Goal: Task Accomplishment & Management: Use online tool/utility

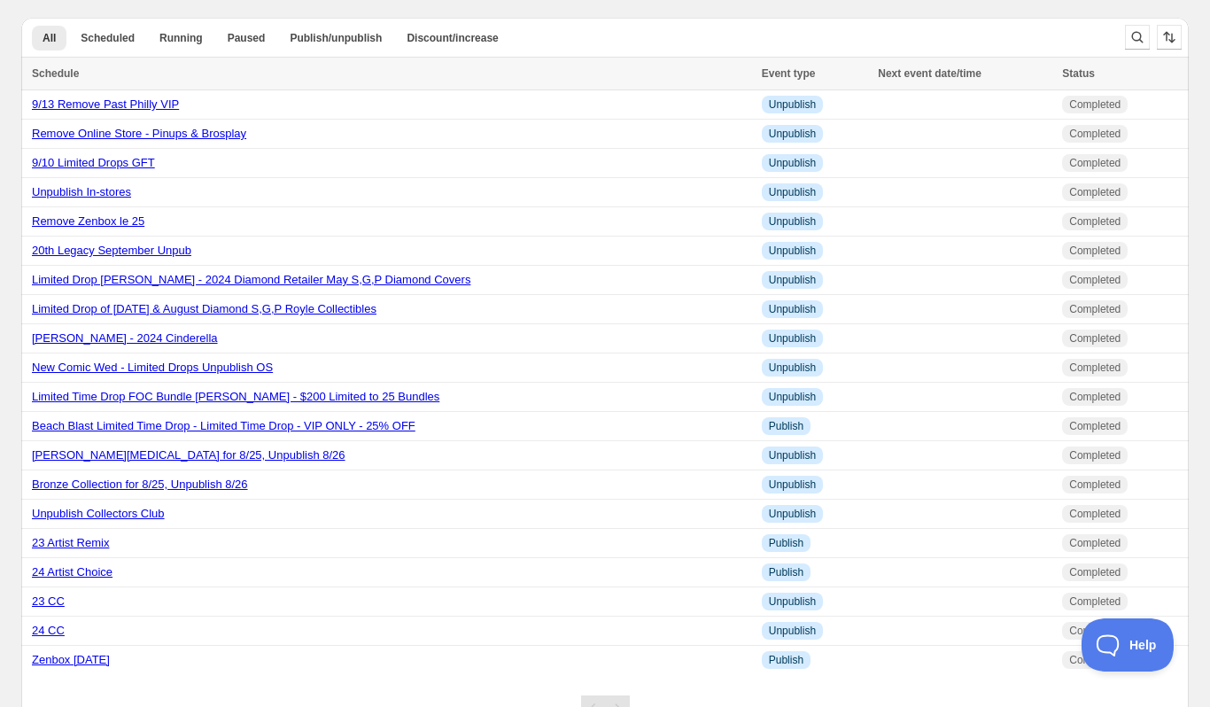
click at [763, 8] on div "All Scheduled Running Paused Publish/unpublish Discount/increase More views All…" at bounding box center [598, 373] width 1182 height 738
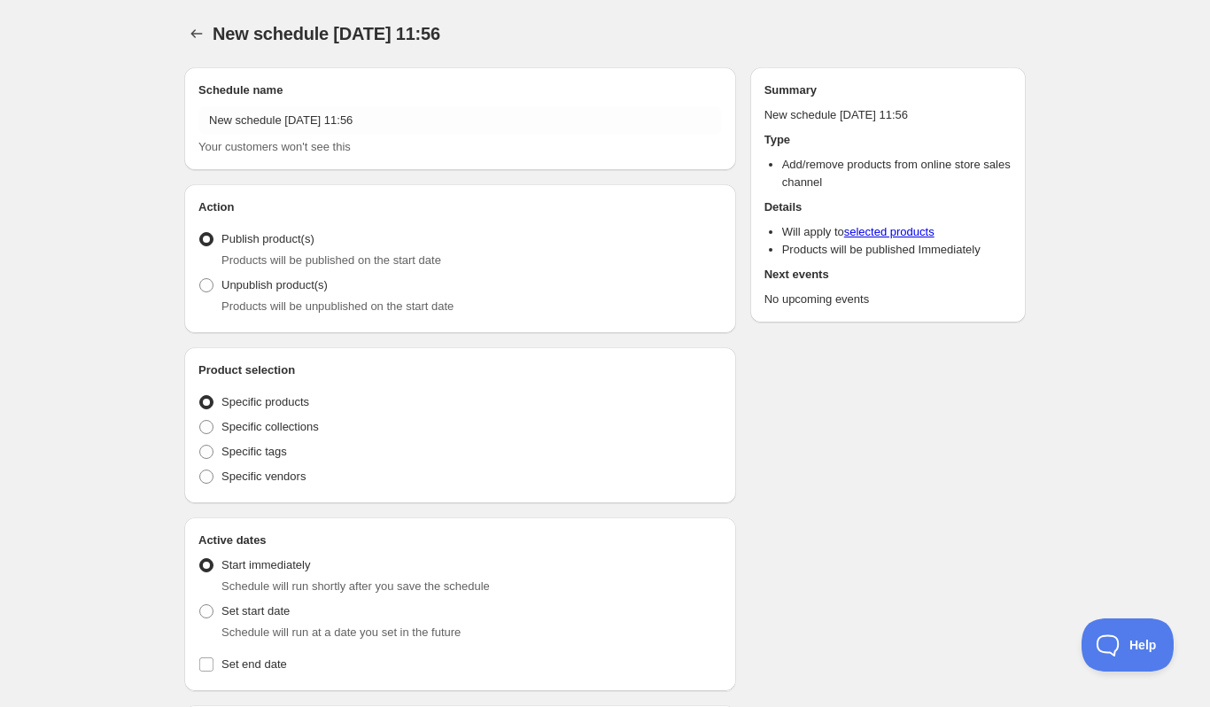
radio input "true"
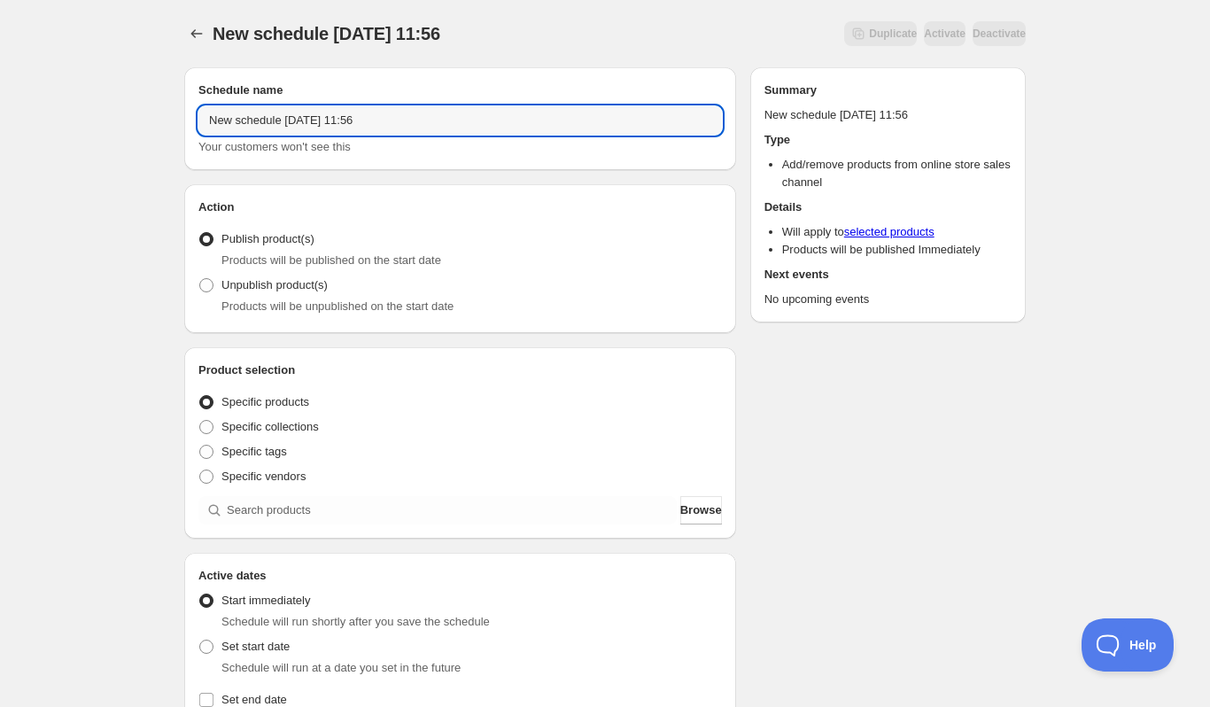
drag, startPoint x: 453, startPoint y: 120, endPoint x: -73, endPoint y: 120, distance: 525.2
click at [0, 120] on html "New schedule [DATE] 11:56. This page is ready New schedule [DATE] 11:56 Duplica…" at bounding box center [605, 353] width 1210 height 707
type input "9/15 Remove Limited VH Drops [DATE]"
click at [306, 284] on span "Unpublish product(s)" at bounding box center [274, 284] width 106 height 13
click at [200, 279] on input "Unpublish product(s)" at bounding box center [199, 278] width 1 height 1
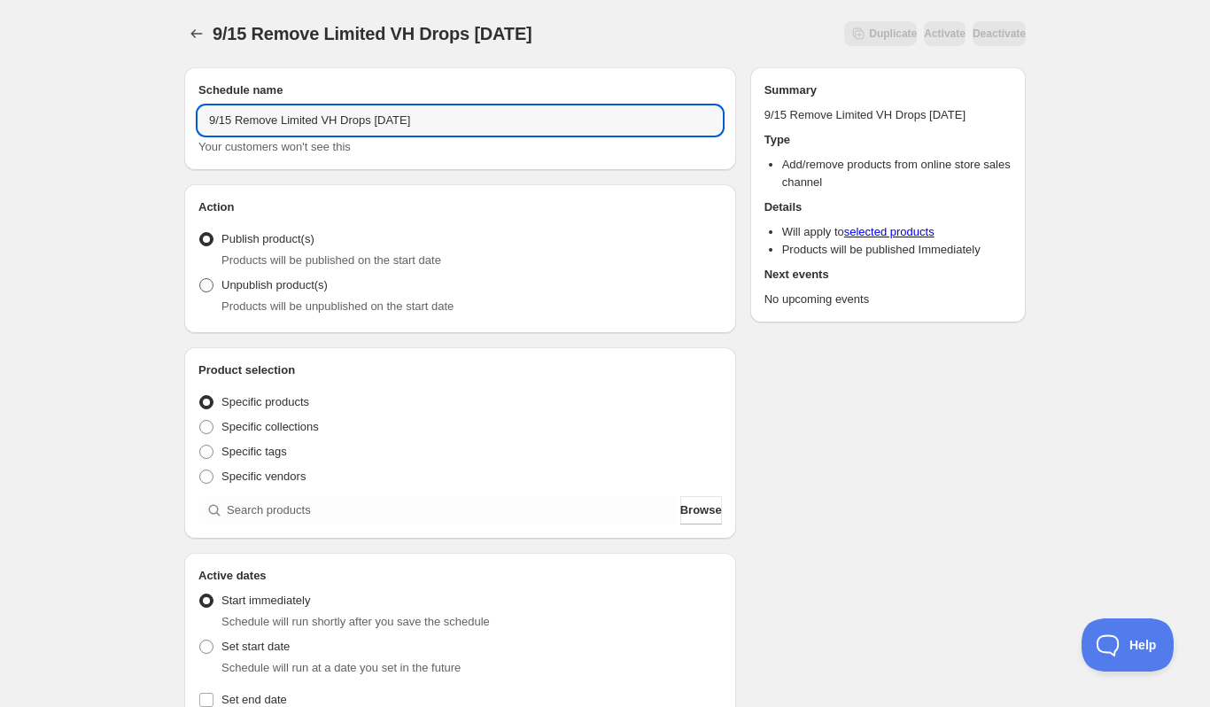
radio input "true"
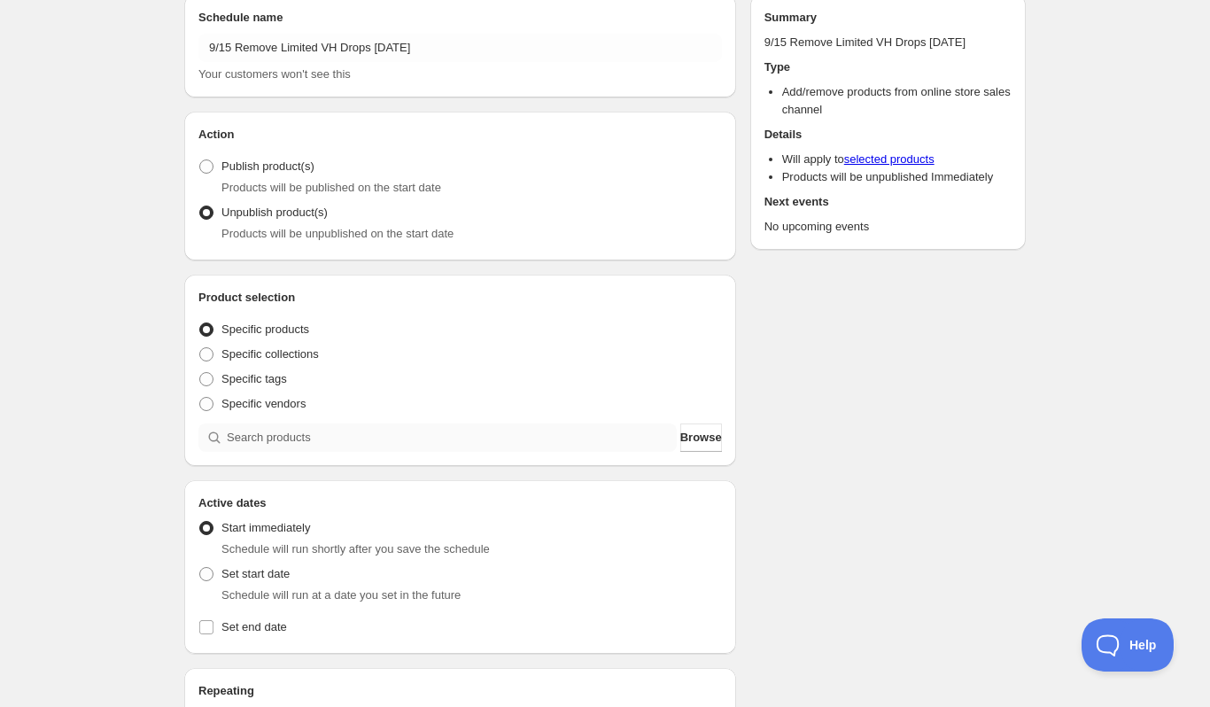
scroll to position [177, 0]
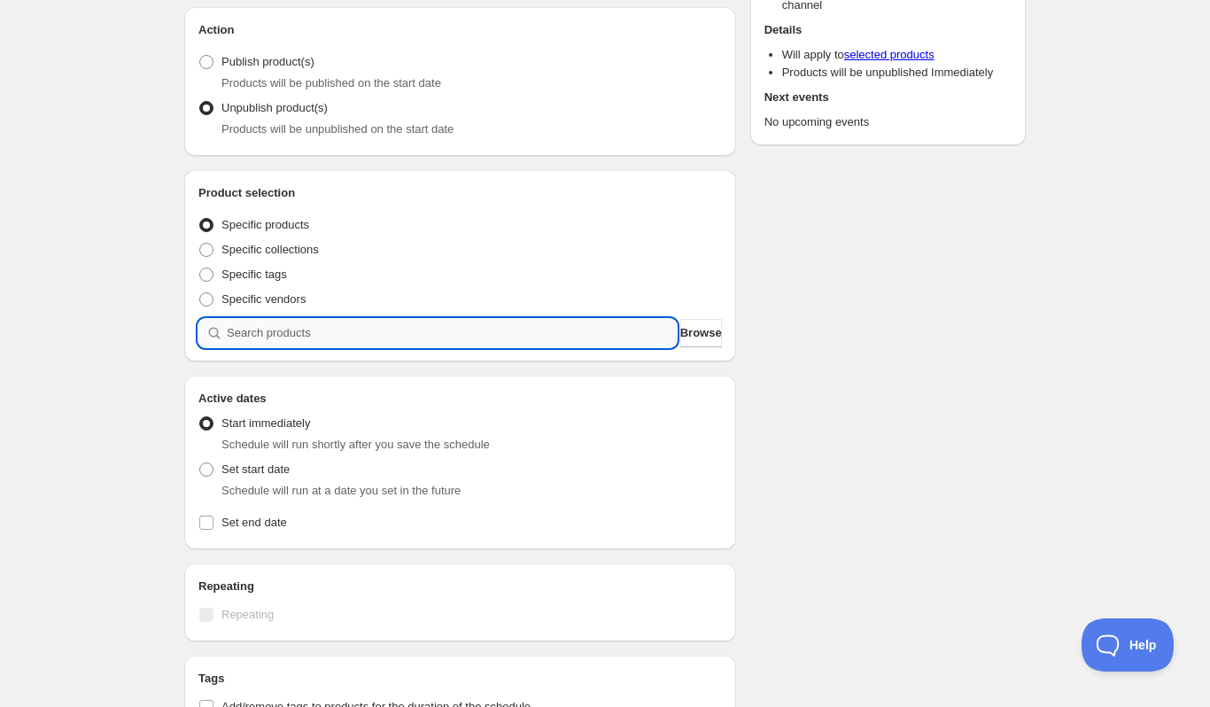
click at [542, 331] on input "search" at bounding box center [452, 333] width 450 height 28
paste input "[PERSON_NAME] - 2023 Diamond Retailer May Gold Collectible Cover- LE 199"
type input "[PERSON_NAME] - 2023 Diamond Retailer May Gold Collectible Cover- LE 199"
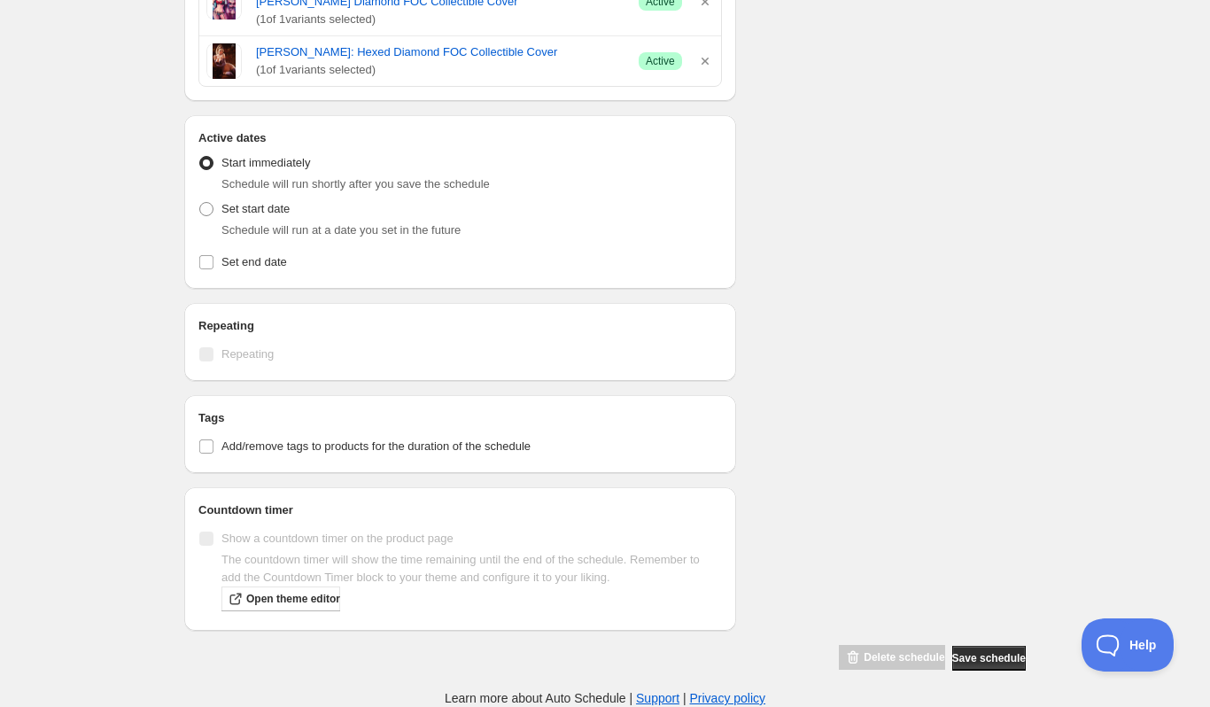
scroll to position [717, 0]
click at [256, 214] on span "Set start date" at bounding box center [255, 208] width 68 height 13
click at [200, 203] on input "Set start date" at bounding box center [199, 202] width 1 height 1
radio input "true"
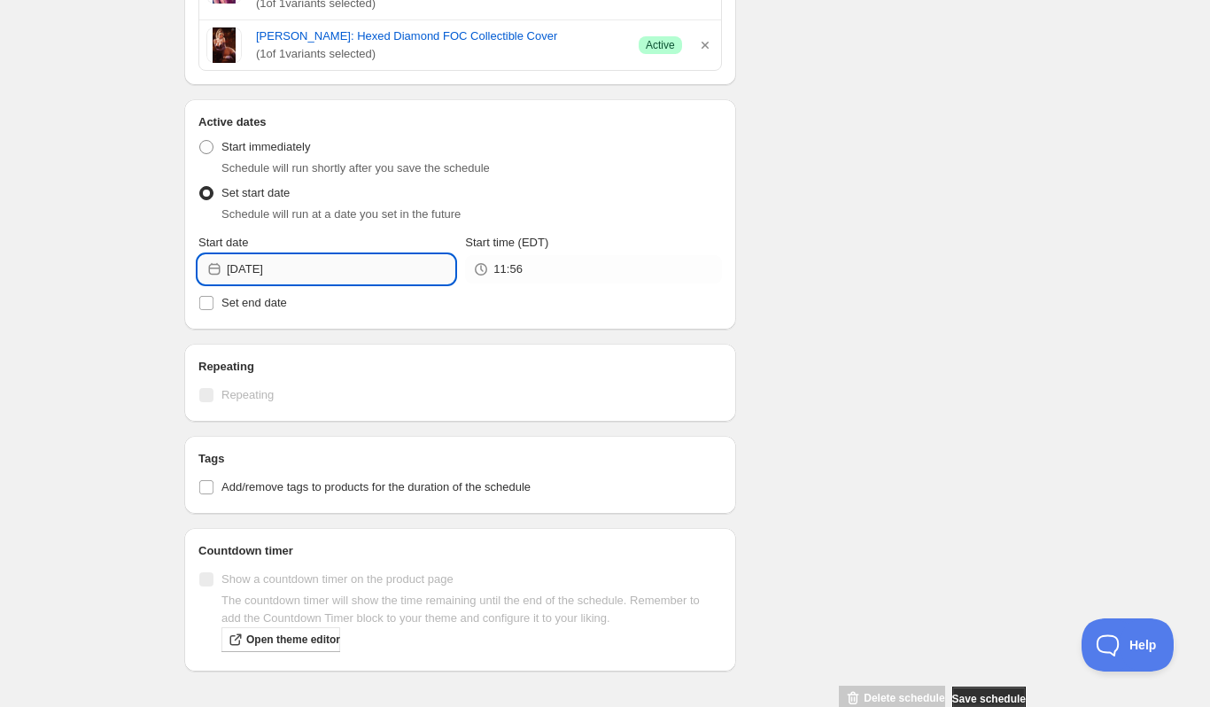
click at [294, 278] on input "[DATE]" at bounding box center [341, 269] width 228 height 28
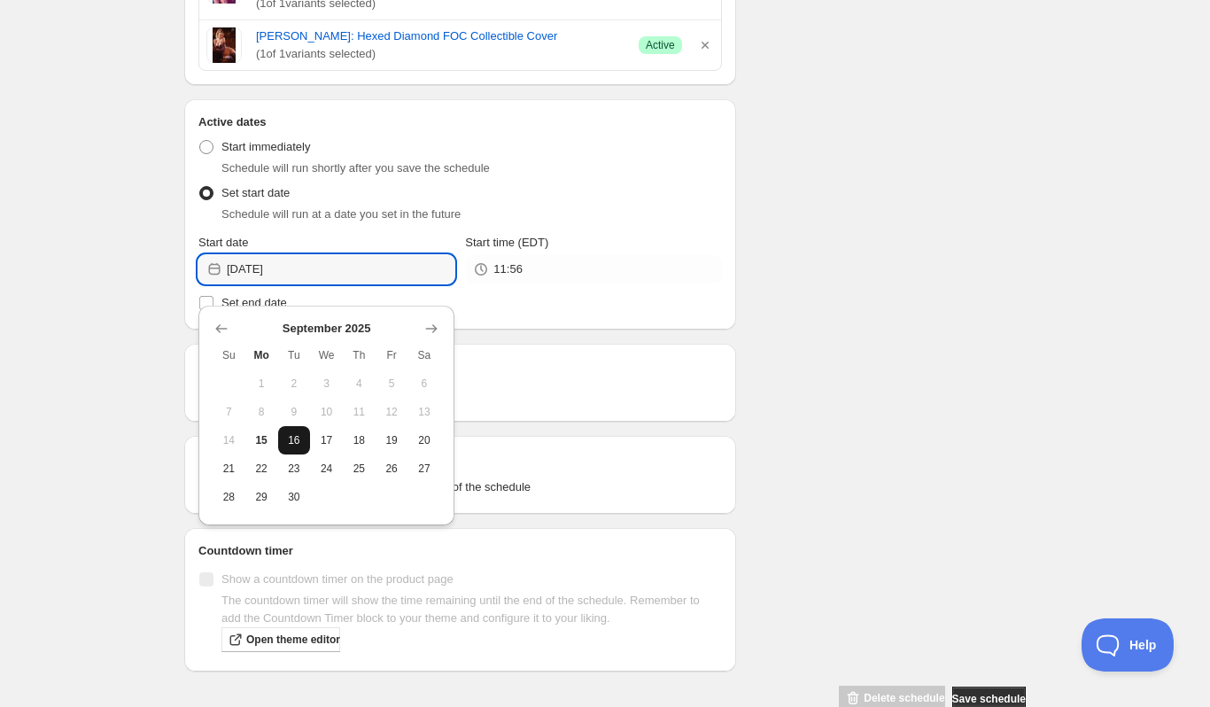
click at [299, 441] on span "16" at bounding box center [294, 440] width 19 height 14
type input "[DATE]"
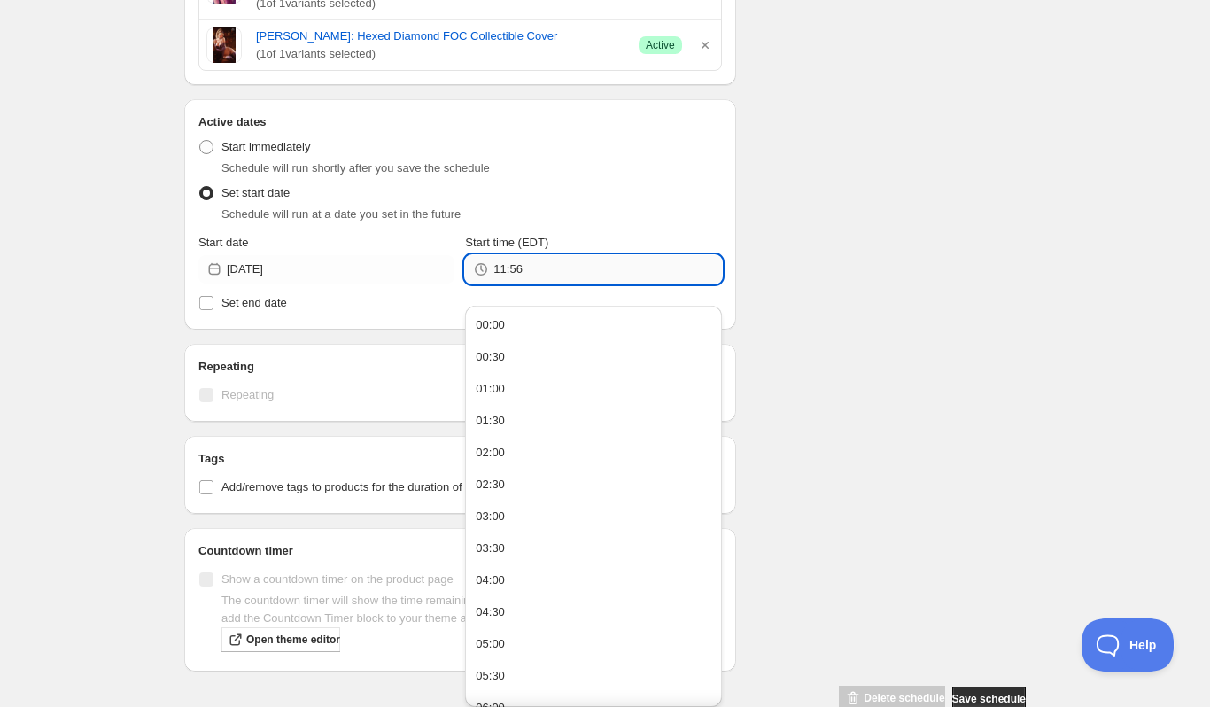
click at [527, 283] on input "11:56" at bounding box center [607, 269] width 228 height 28
click at [567, 323] on button "00:00" at bounding box center [592, 325] width 245 height 28
type input "00:00"
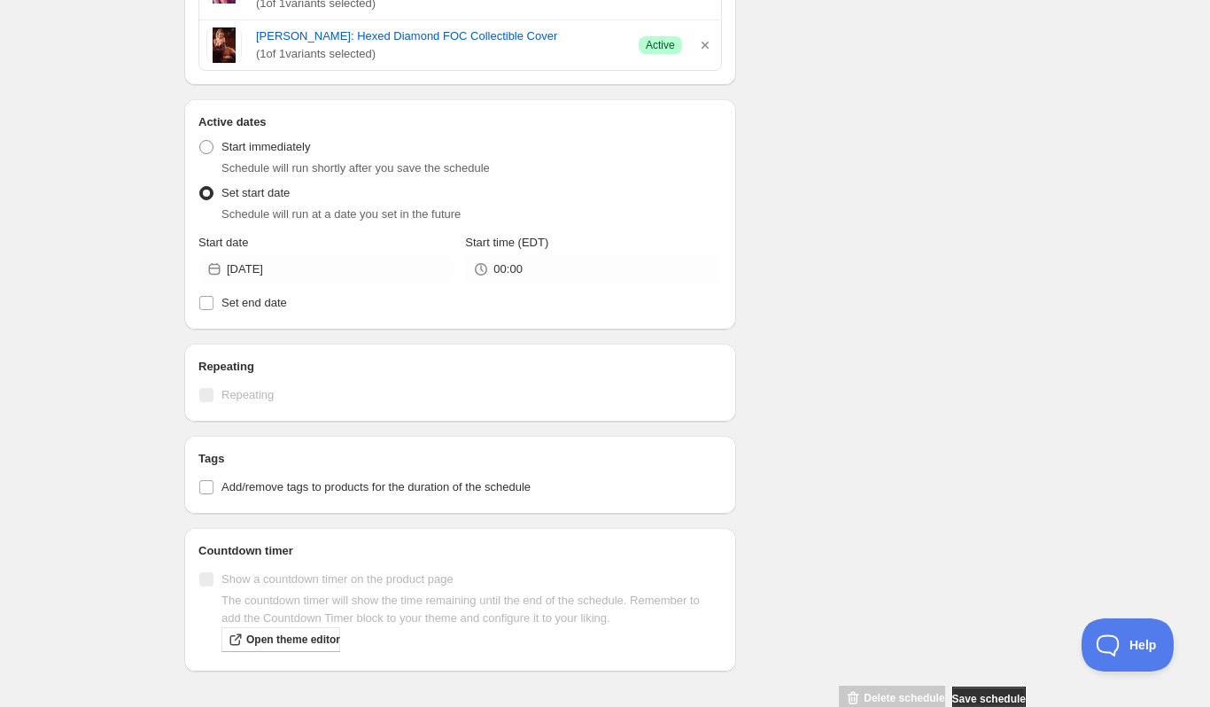
click at [866, 321] on div "Schedule name 9/15 Remove Limited VH Drops [DATE] Your customers won't see this…" at bounding box center [598, 25] width 856 height 1376
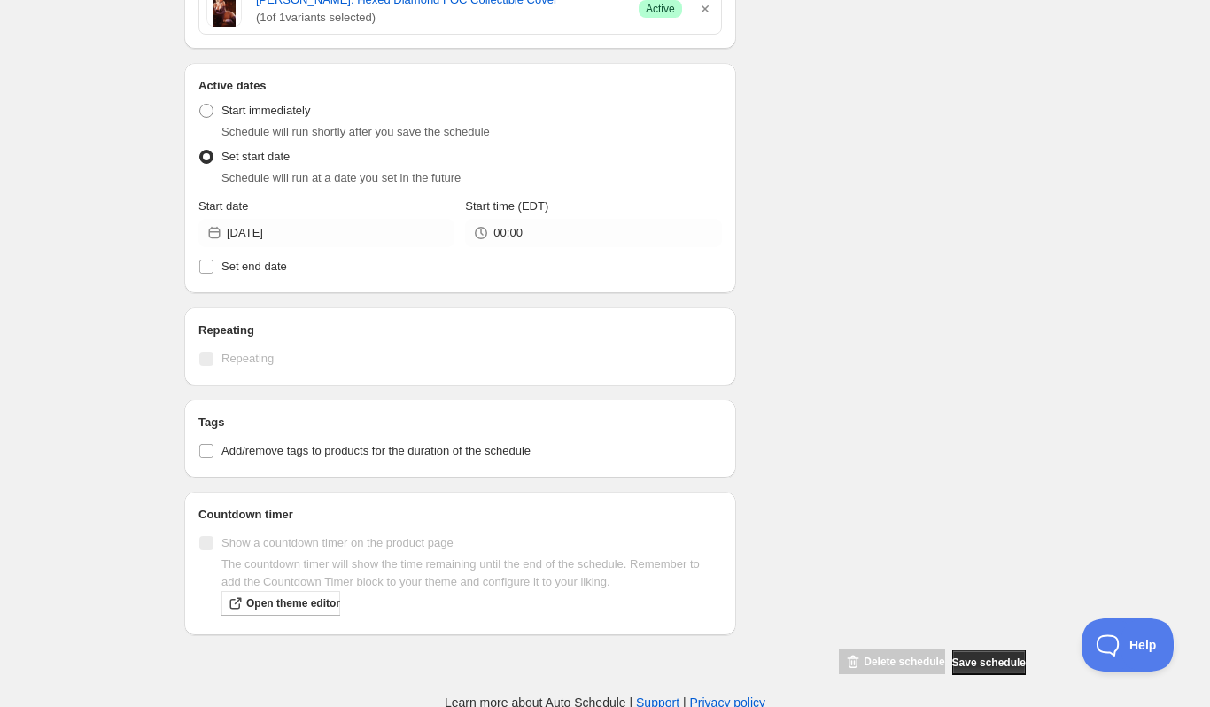
scroll to position [773, 0]
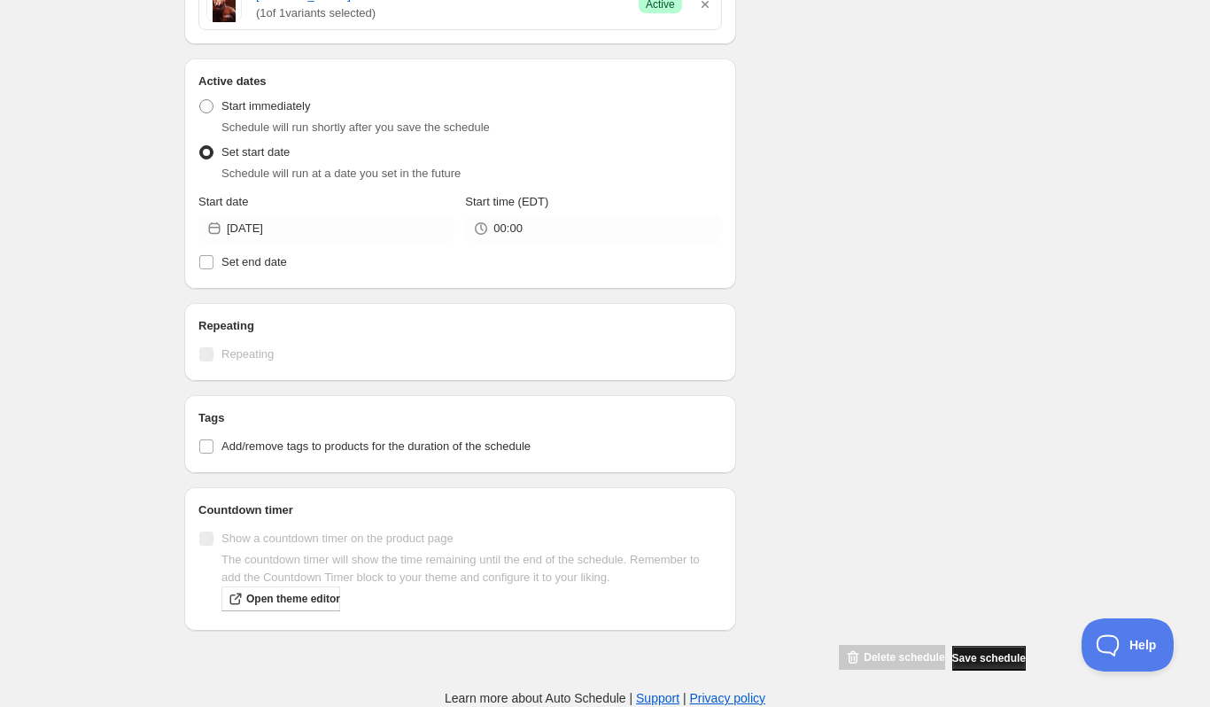
click at [974, 651] on button "Save schedule" at bounding box center [989, 658] width 74 height 25
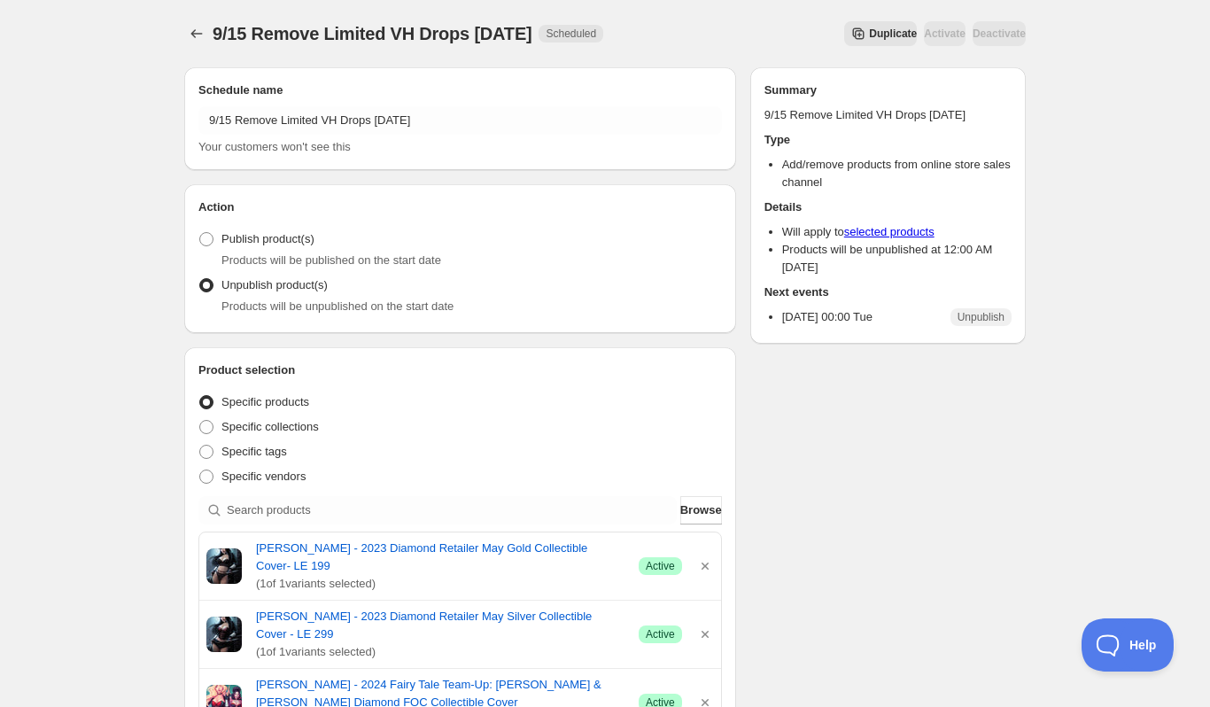
click at [909, 438] on div "Schedule name 9/15 Remove Limited VH Drops [DATE] Your customers won't see this…" at bounding box center [598, 689] width 856 height 1273
click at [192, 37] on icon "Schedules" at bounding box center [197, 34] width 18 height 18
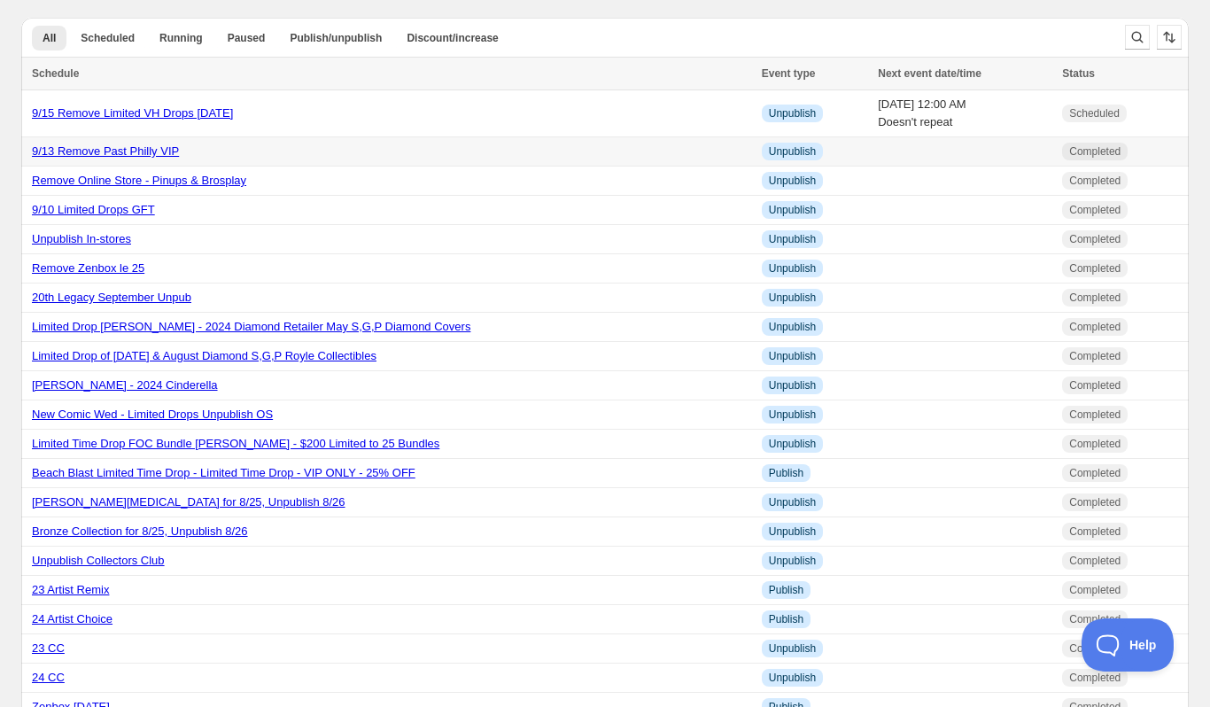
click at [136, 151] on link "9/13 Remove Past Philly VIP" at bounding box center [105, 150] width 147 height 13
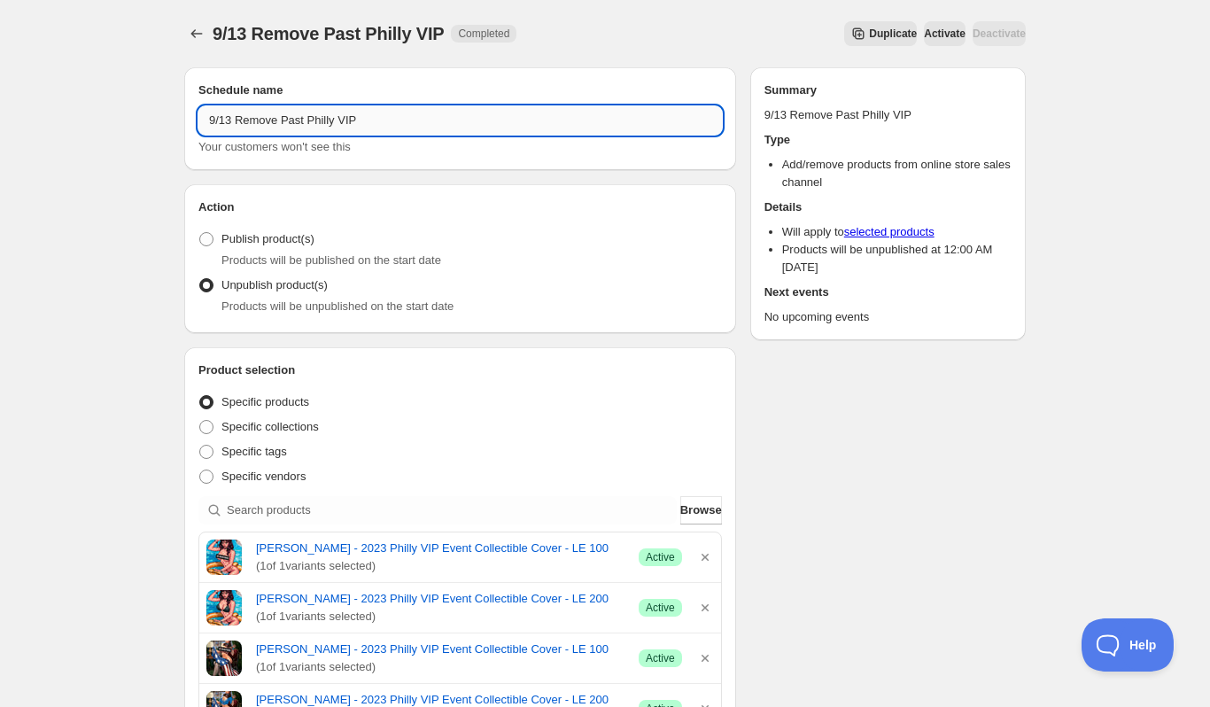
click at [231, 123] on input "9/13 Remove Past Philly VIP" at bounding box center [459, 120] width 523 height 28
type input "9/16 Remove Past Philly VIP"
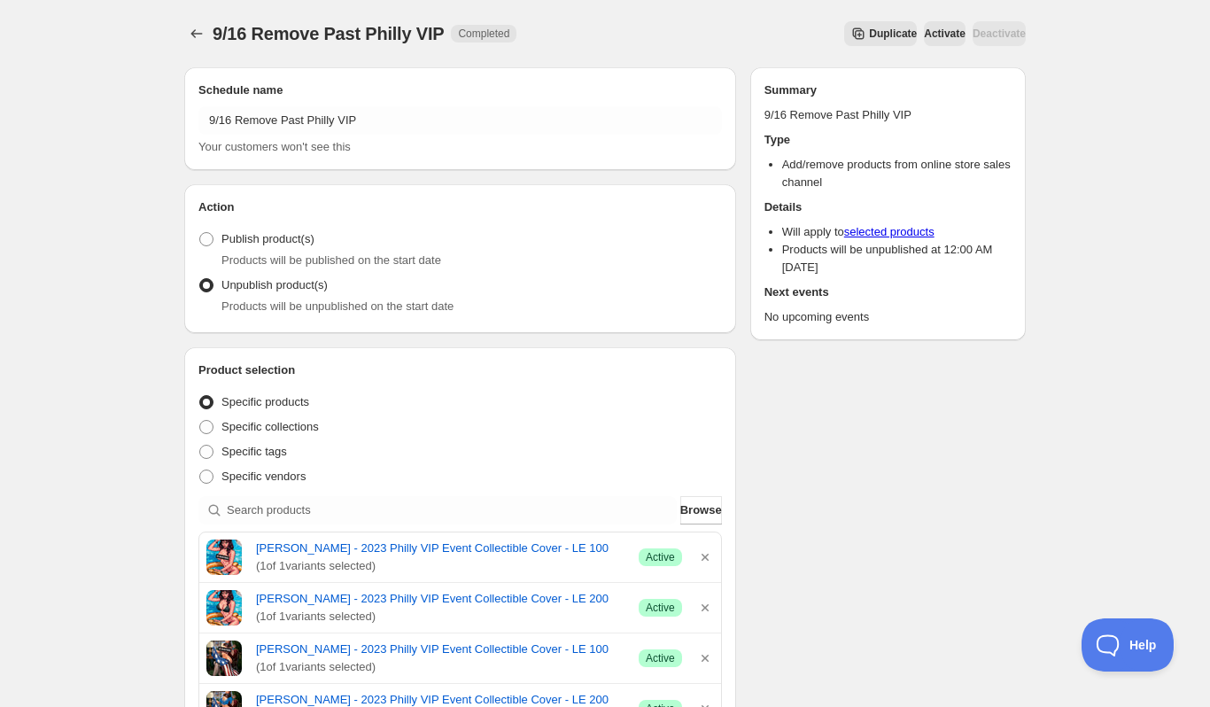
click at [448, 66] on div "9/16 Remove Past Philly VIP. This page is ready 9/16 Remove Past Philly VIP Com…" at bounding box center [604, 33] width 841 height 67
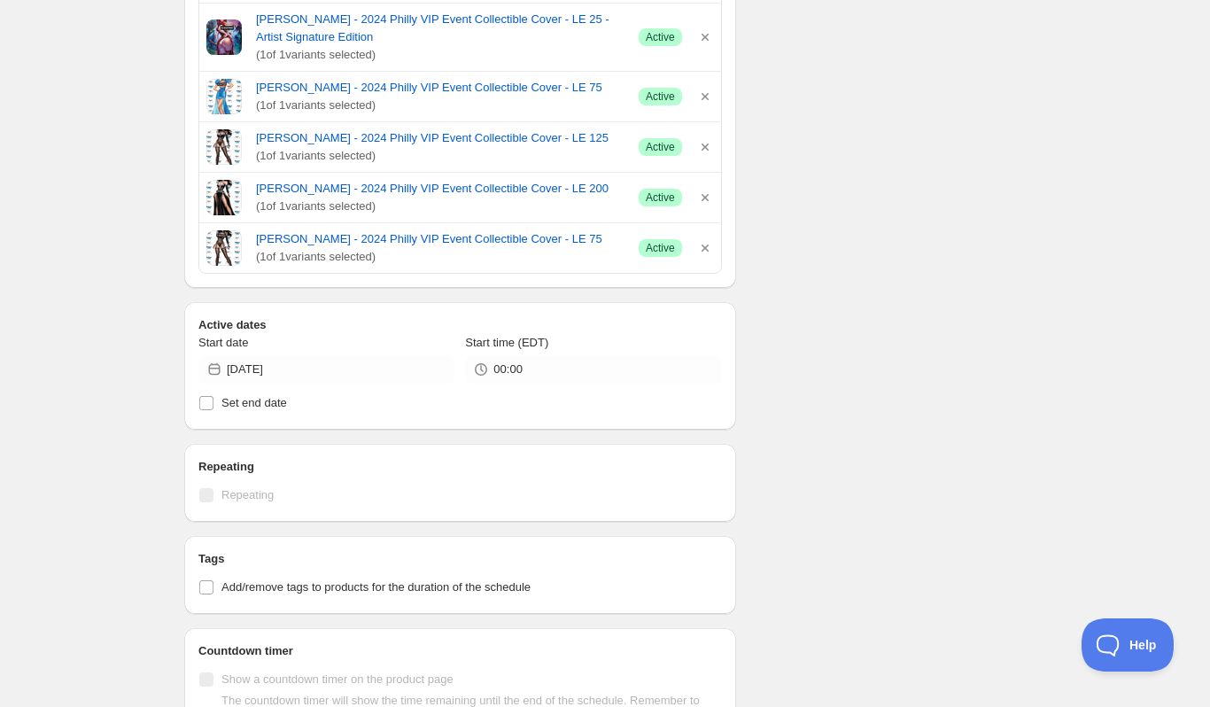
scroll to position [1594, 0]
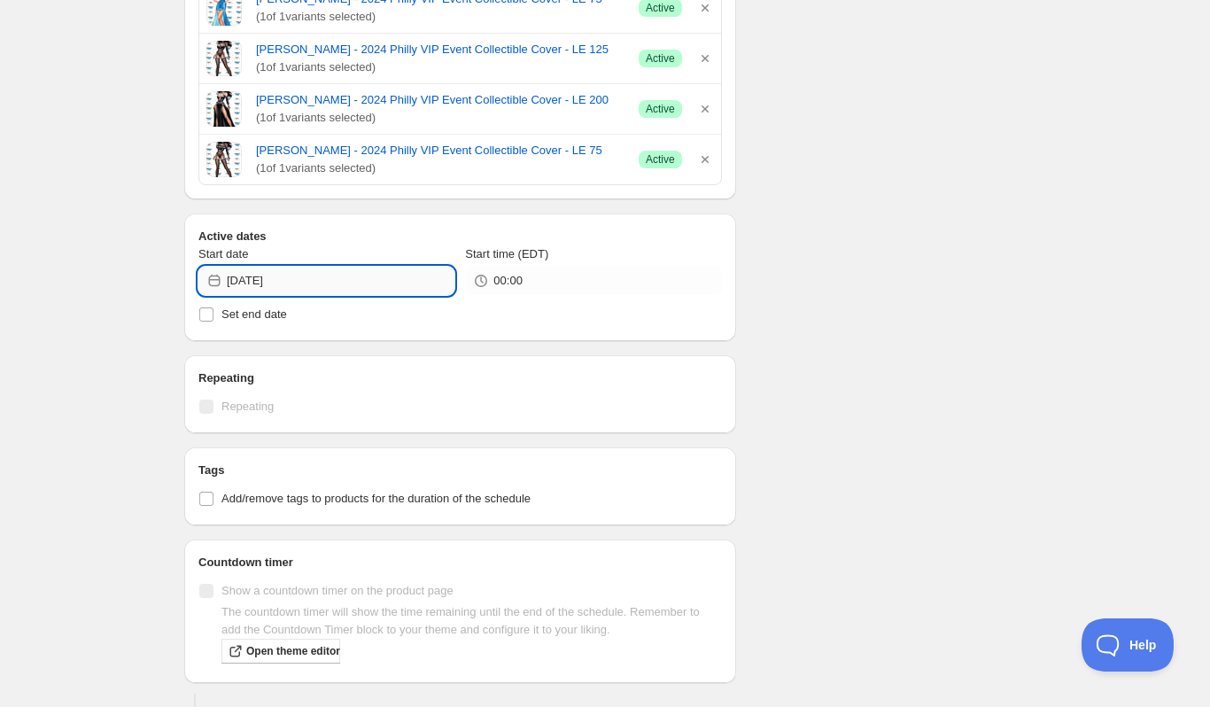
click at [336, 274] on input "[DATE]" at bounding box center [341, 281] width 228 height 28
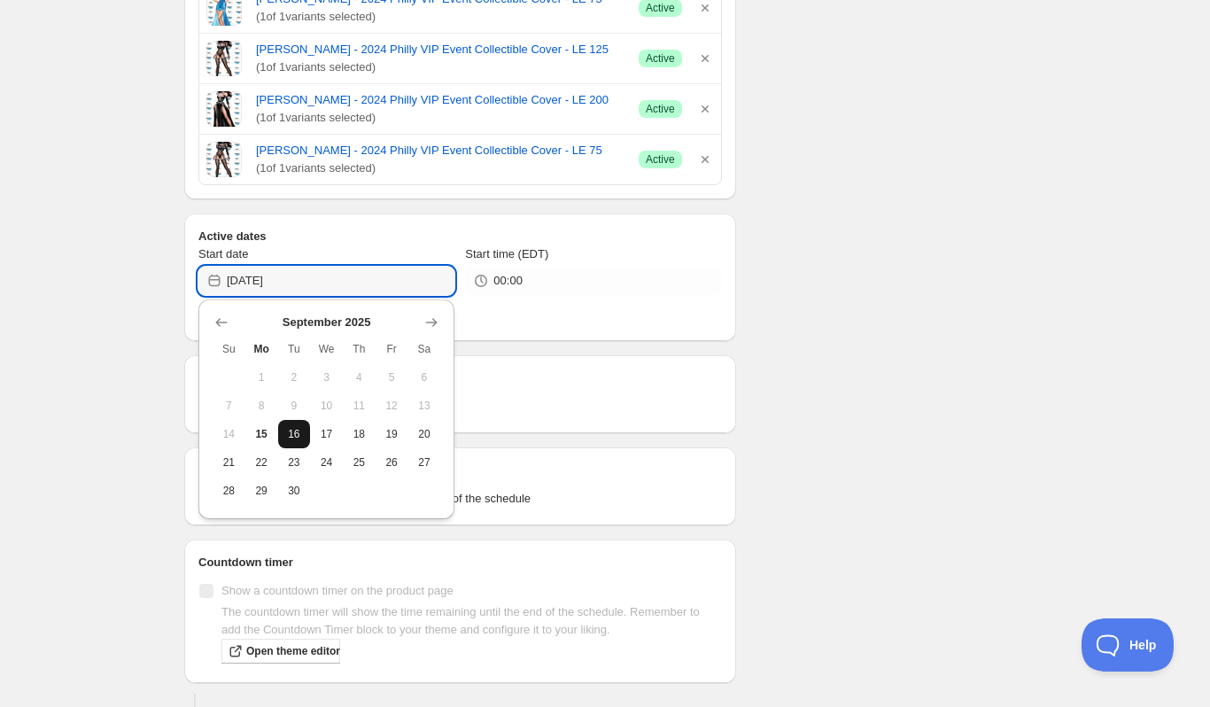
click at [300, 430] on span "16" at bounding box center [294, 434] width 19 height 14
click at [300, 291] on input "[DATE]" at bounding box center [341, 281] width 228 height 28
click at [322, 436] on span "17" at bounding box center [326, 434] width 19 height 14
type input "[DATE]"
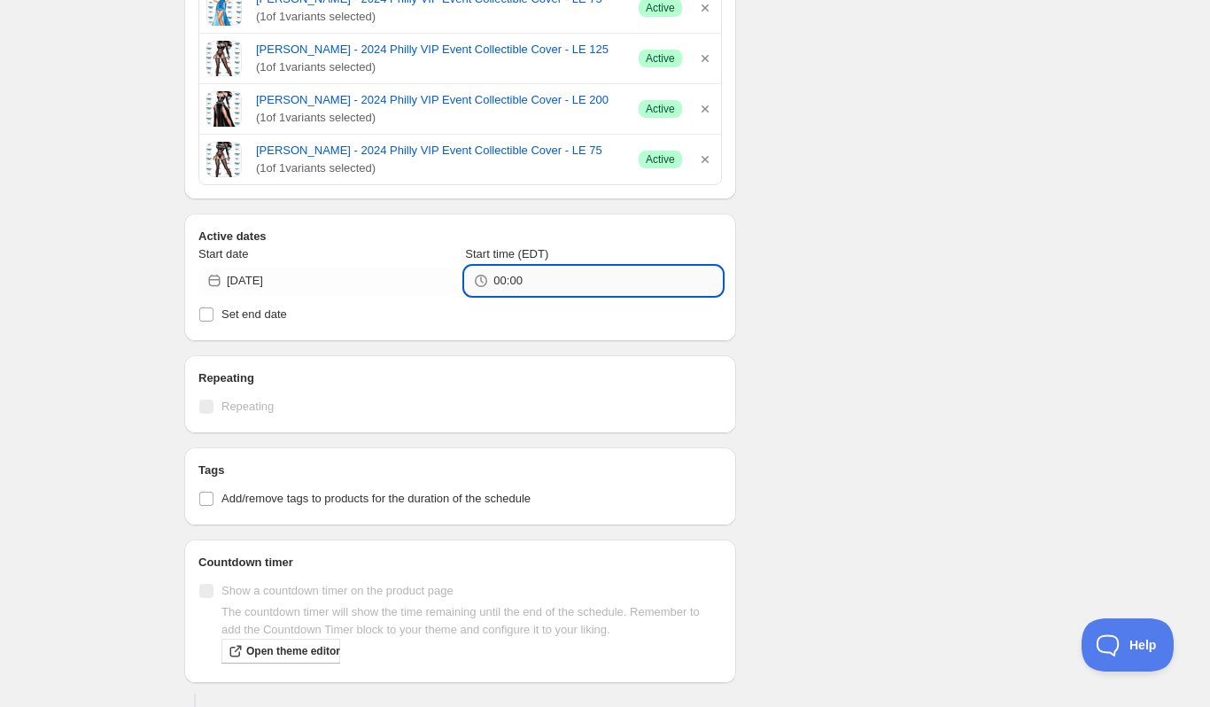
click at [509, 292] on input "00:00" at bounding box center [607, 281] width 228 height 28
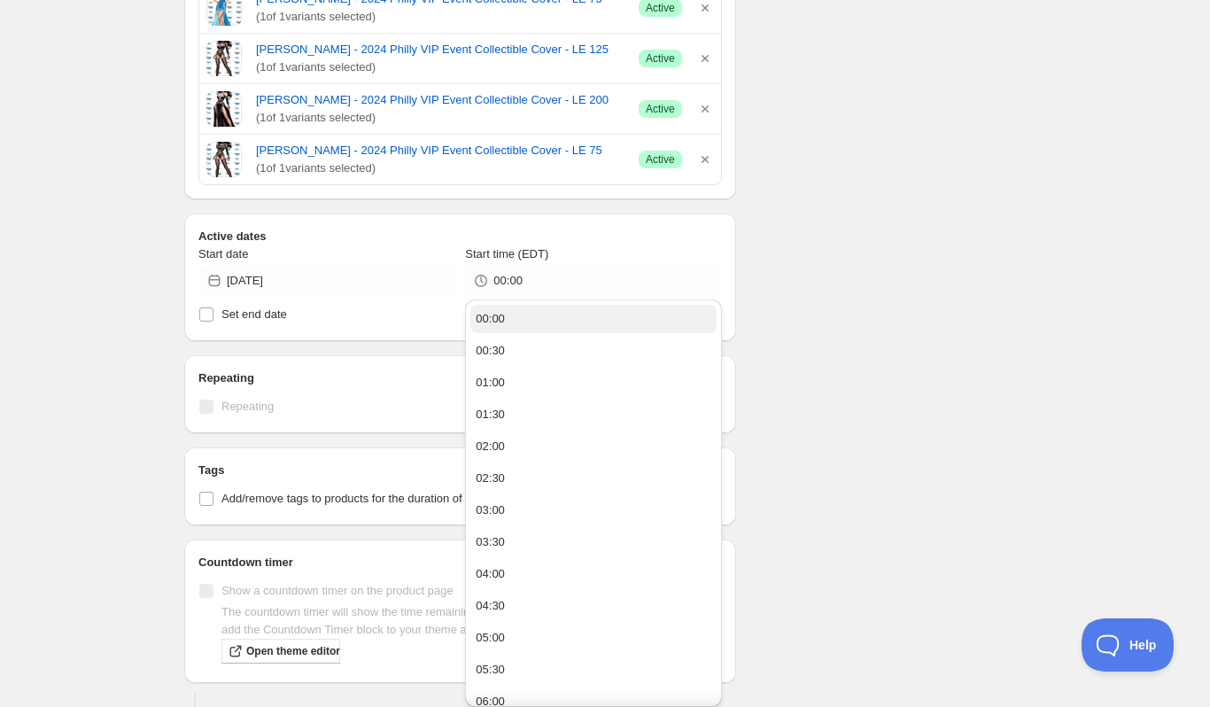
click at [548, 319] on button "00:00" at bounding box center [592, 319] width 245 height 28
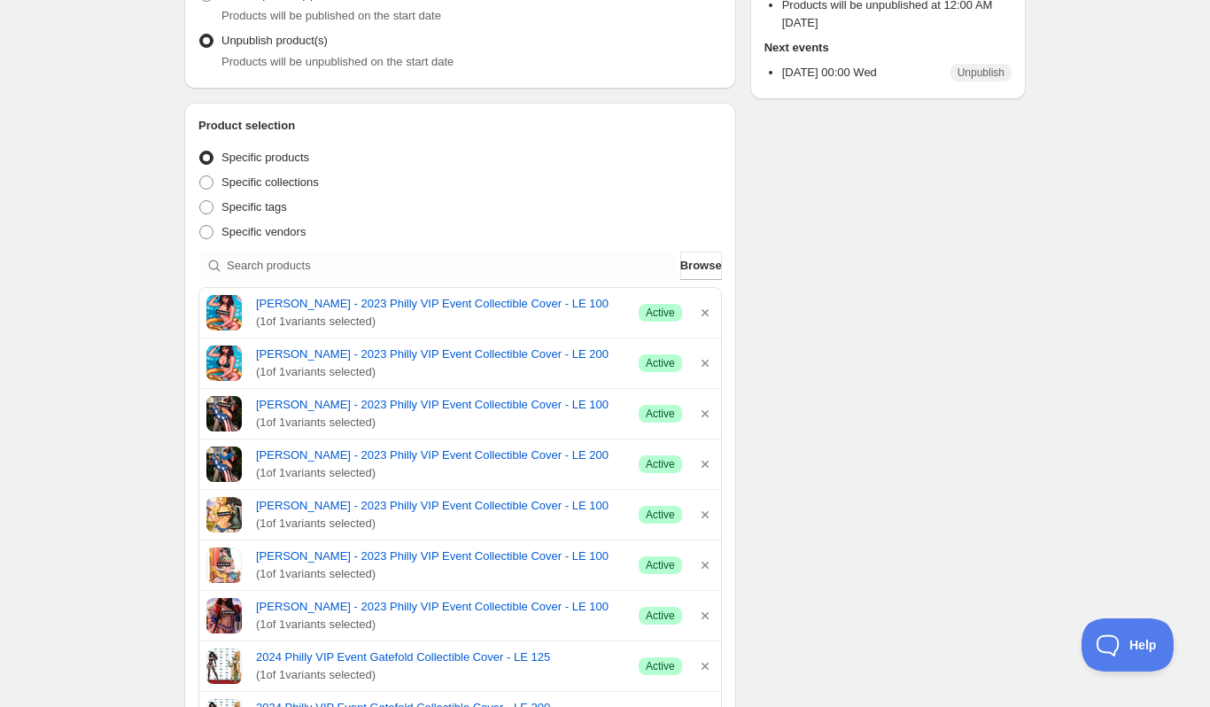
scroll to position [177, 0]
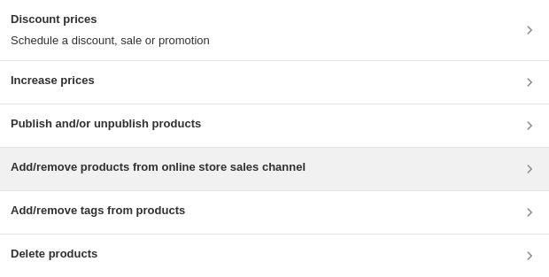
click at [157, 181] on div "Add/remove products from online store sales channel" at bounding box center [274, 169] width 549 height 43
